Goal: Find specific page/section: Find specific page/section

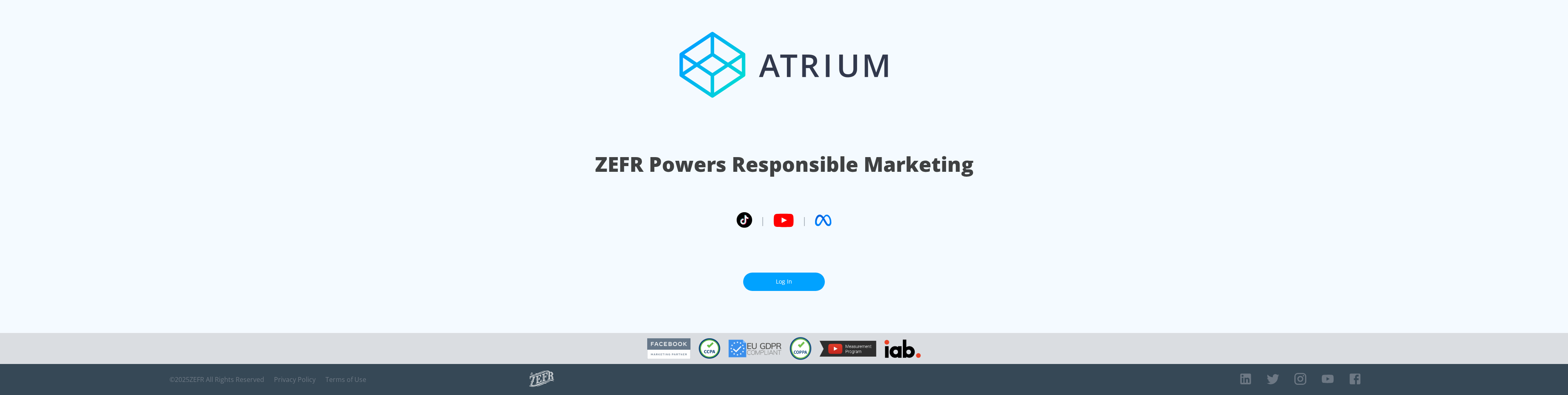
click at [756, 277] on link "Log In" at bounding box center [784, 282] width 82 height 18
